Goal: Transaction & Acquisition: Purchase product/service

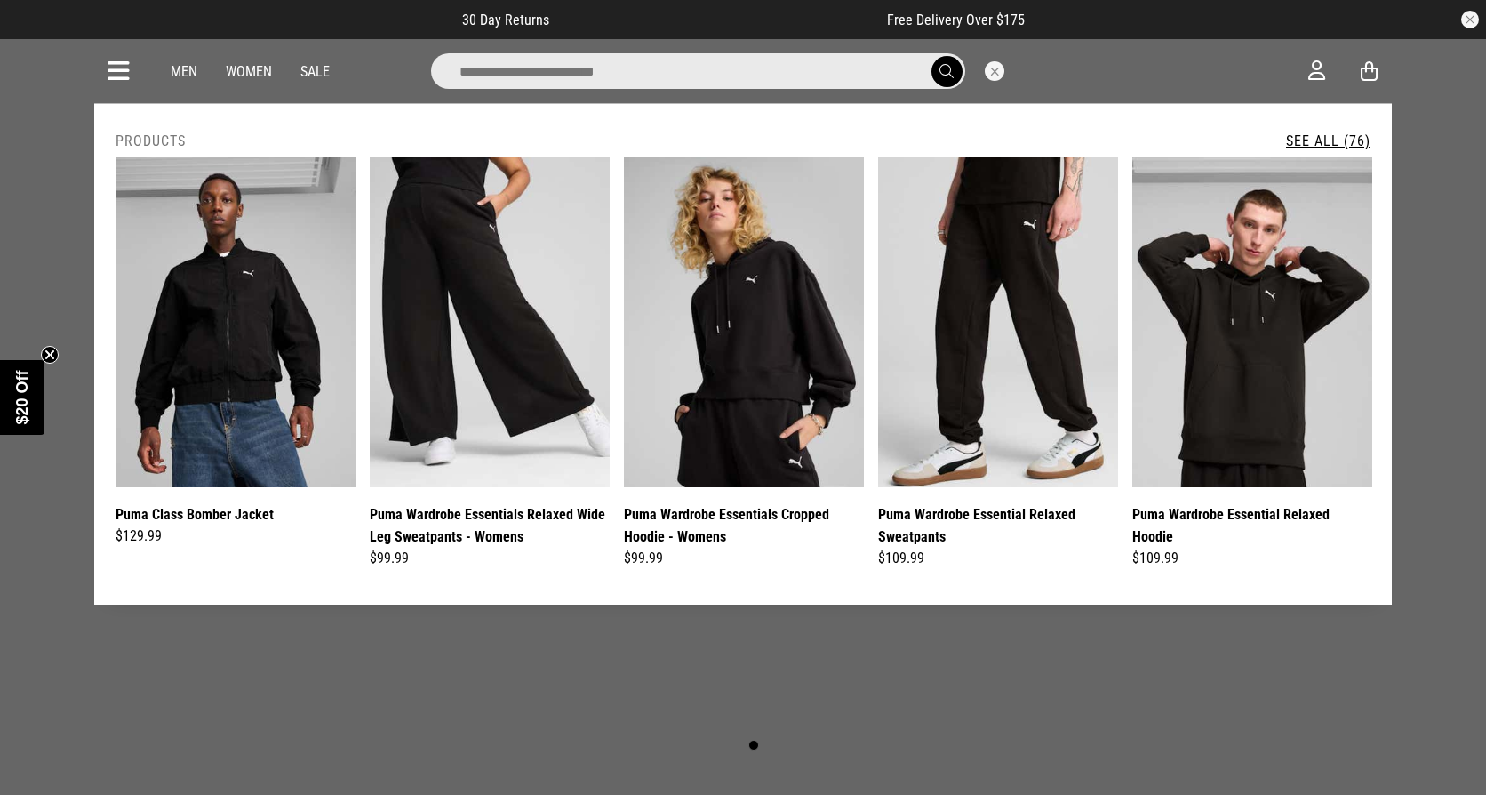
click at [763, 85] on input "search" at bounding box center [698, 71] width 534 height 36
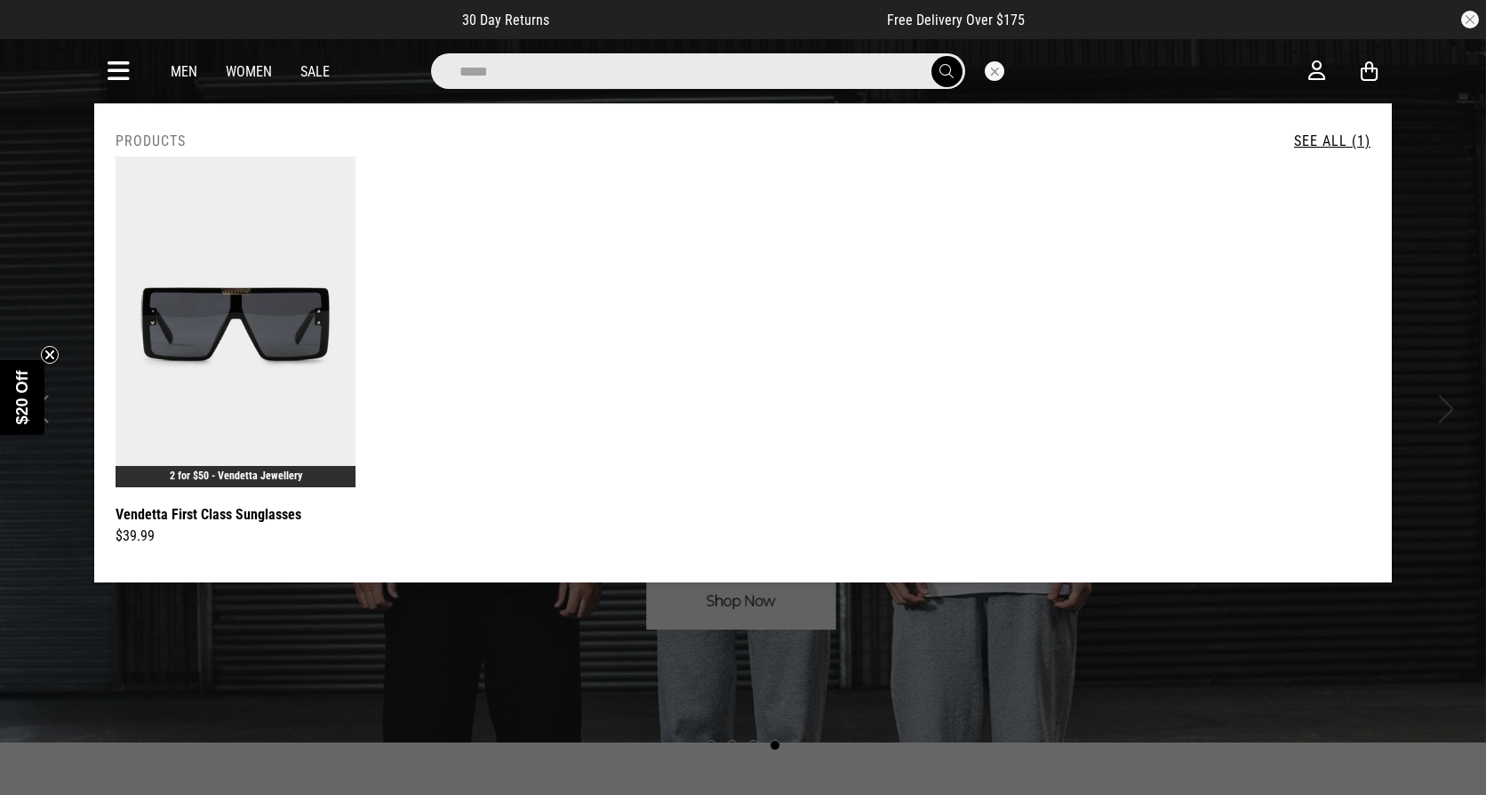
type input "*****"
click at [931, 56] on button "submit" at bounding box center [946, 71] width 31 height 31
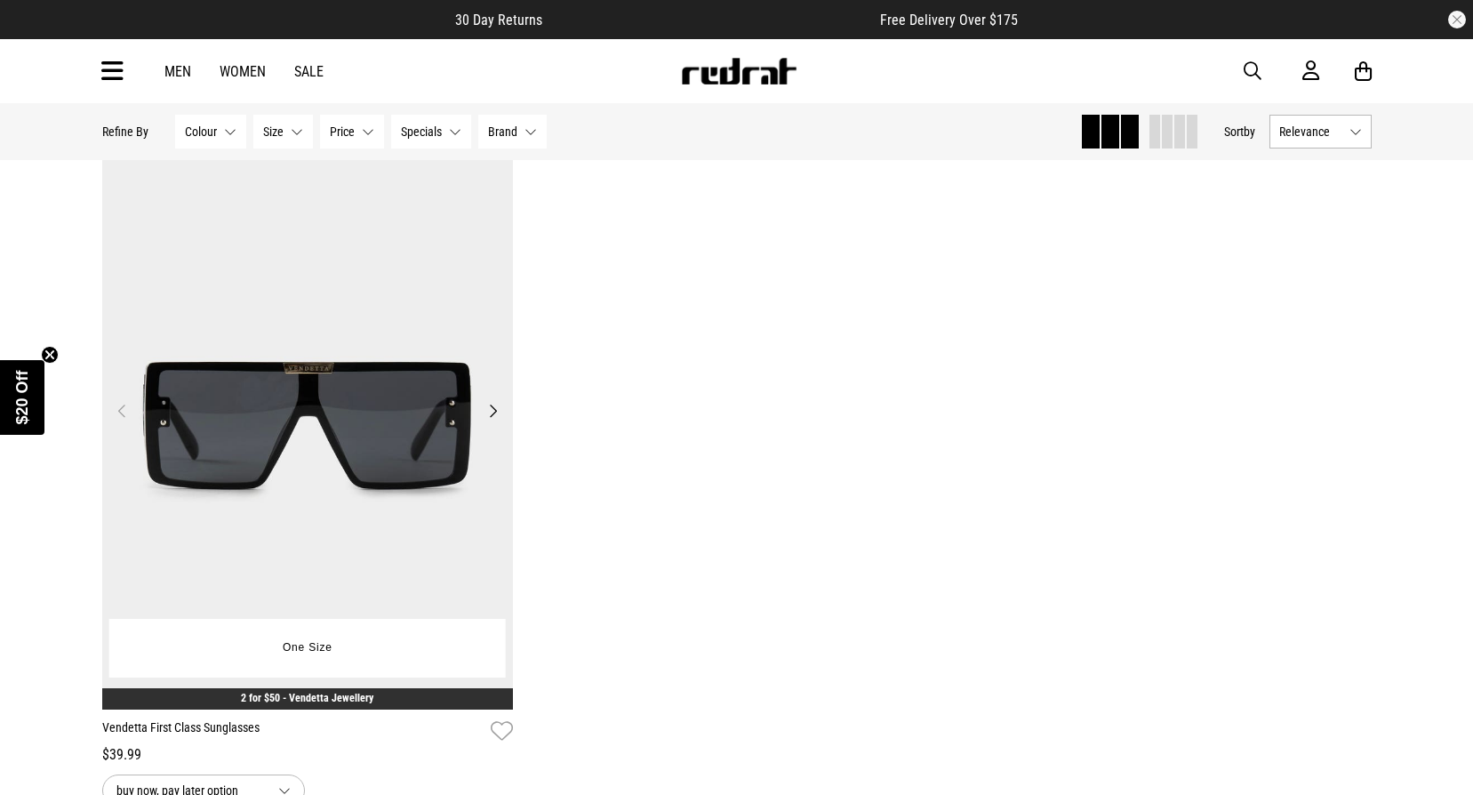
scroll to position [178, 0]
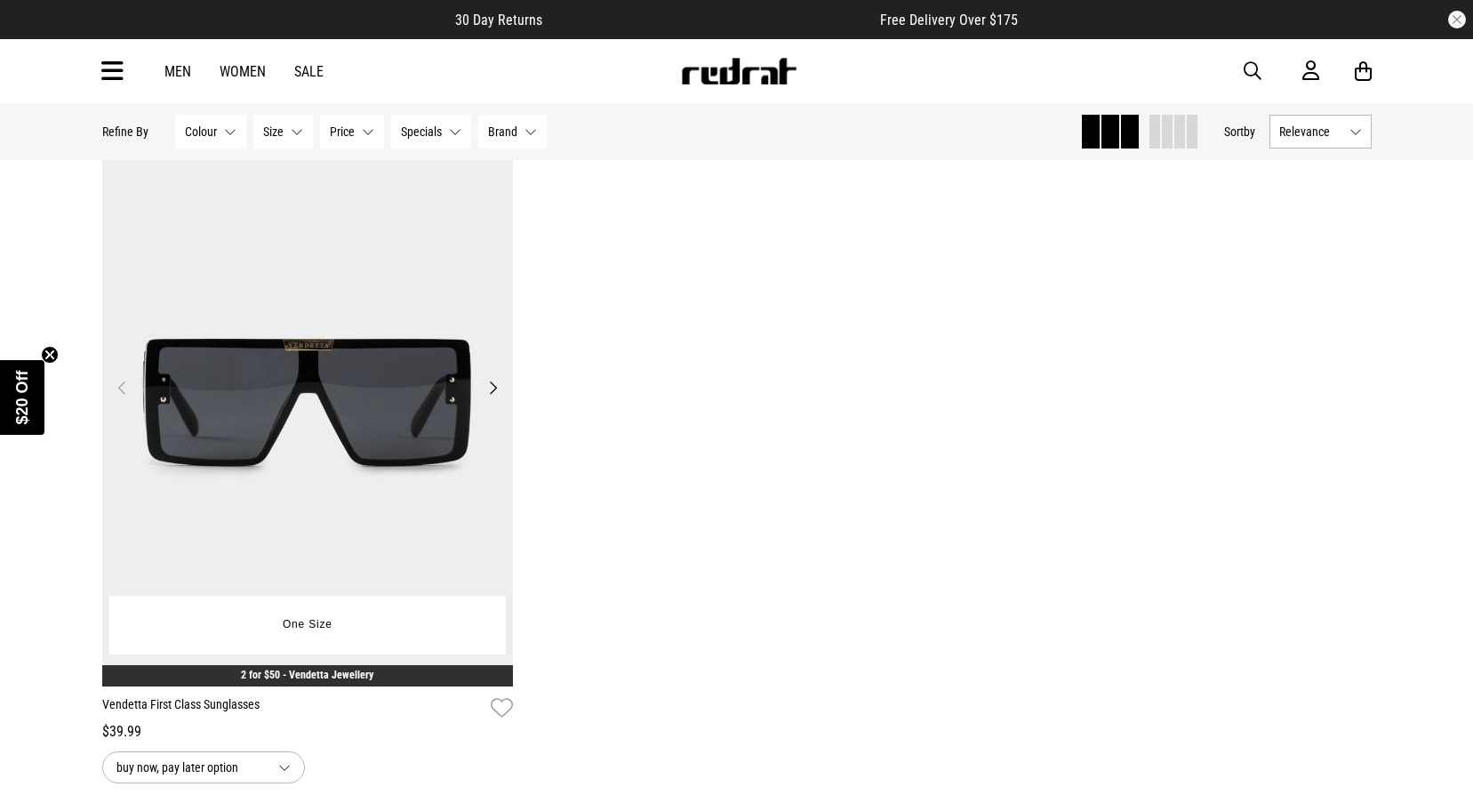
click at [369, 355] on img at bounding box center [307, 398] width 411 height 576
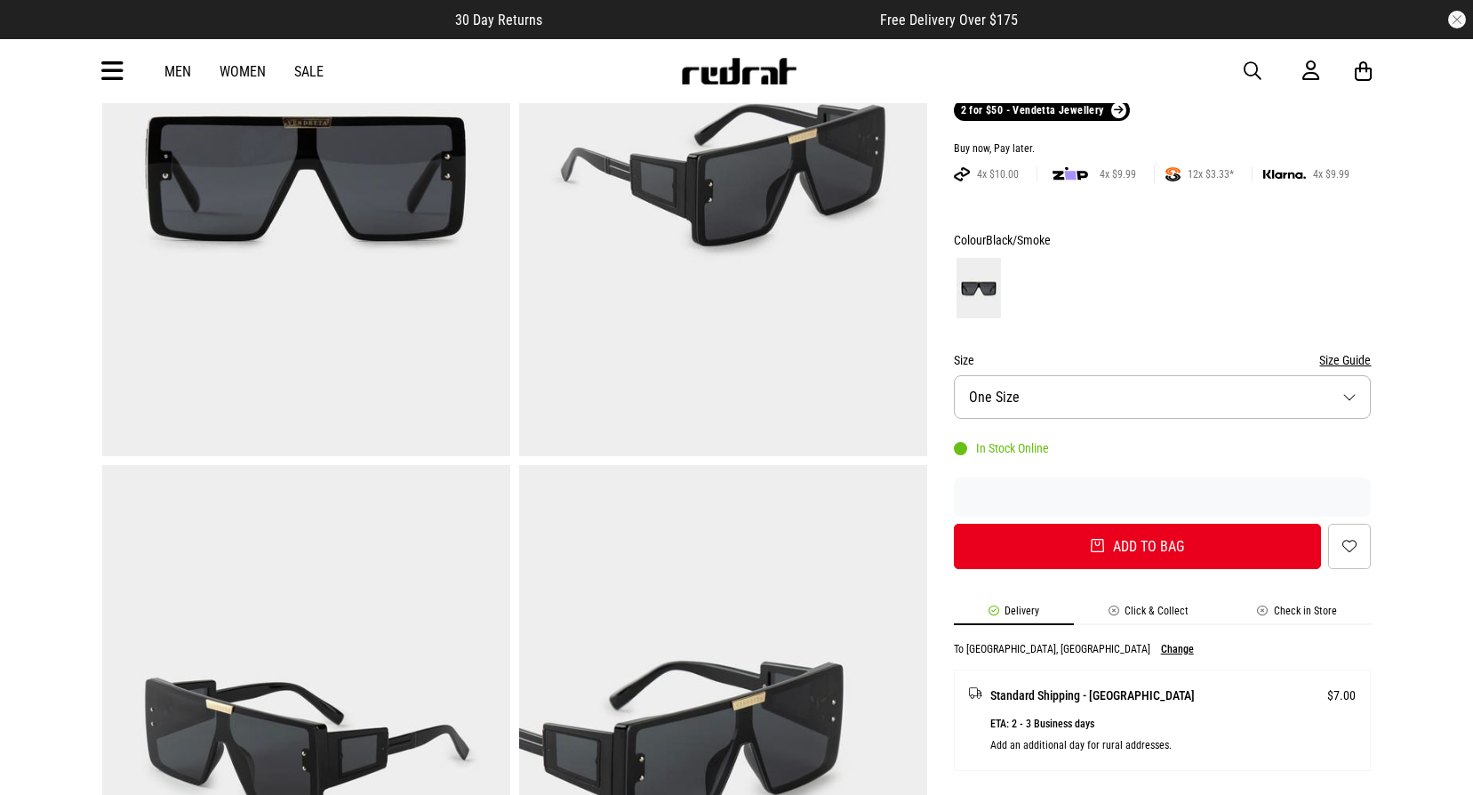
scroll to position [178, 0]
